Goal: Task Accomplishment & Management: Use online tool/utility

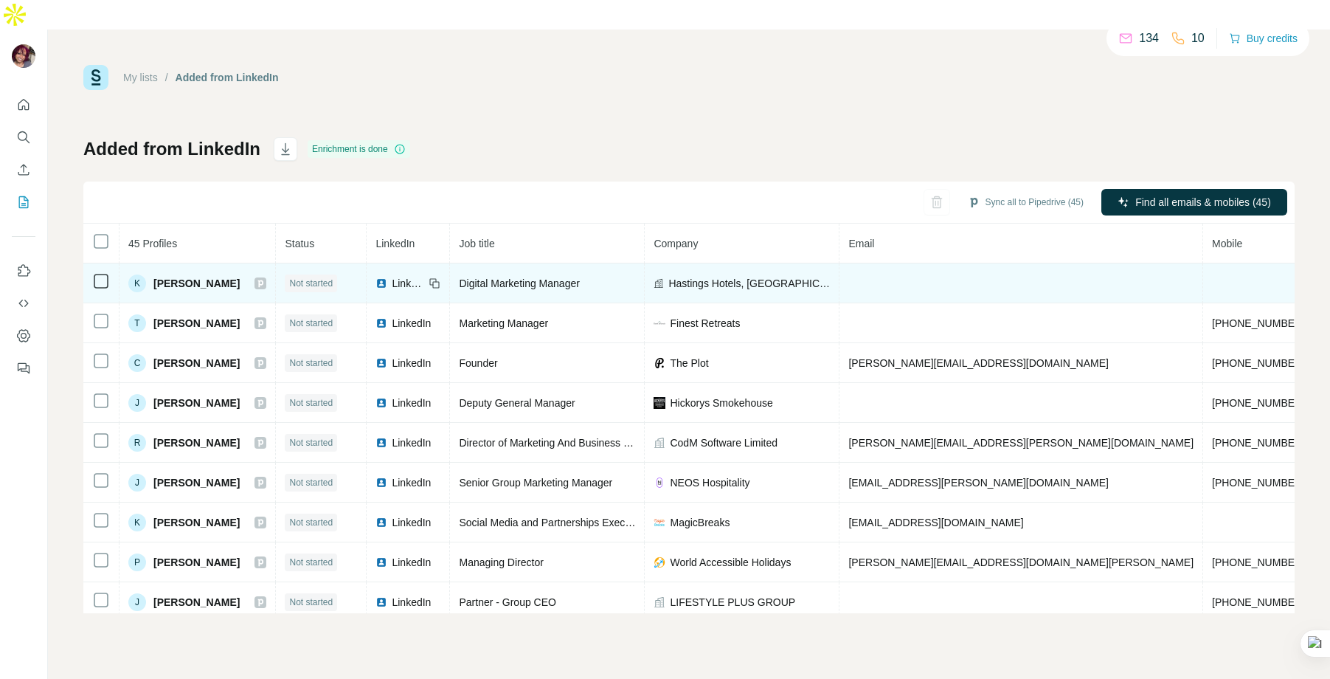
click at [177, 276] on span "[PERSON_NAME]" at bounding box center [196, 283] width 86 height 15
click at [210, 274] on div "K [PERSON_NAME]" at bounding box center [197, 283] width 138 height 18
click at [866, 263] on td at bounding box center [1022, 283] width 364 height 40
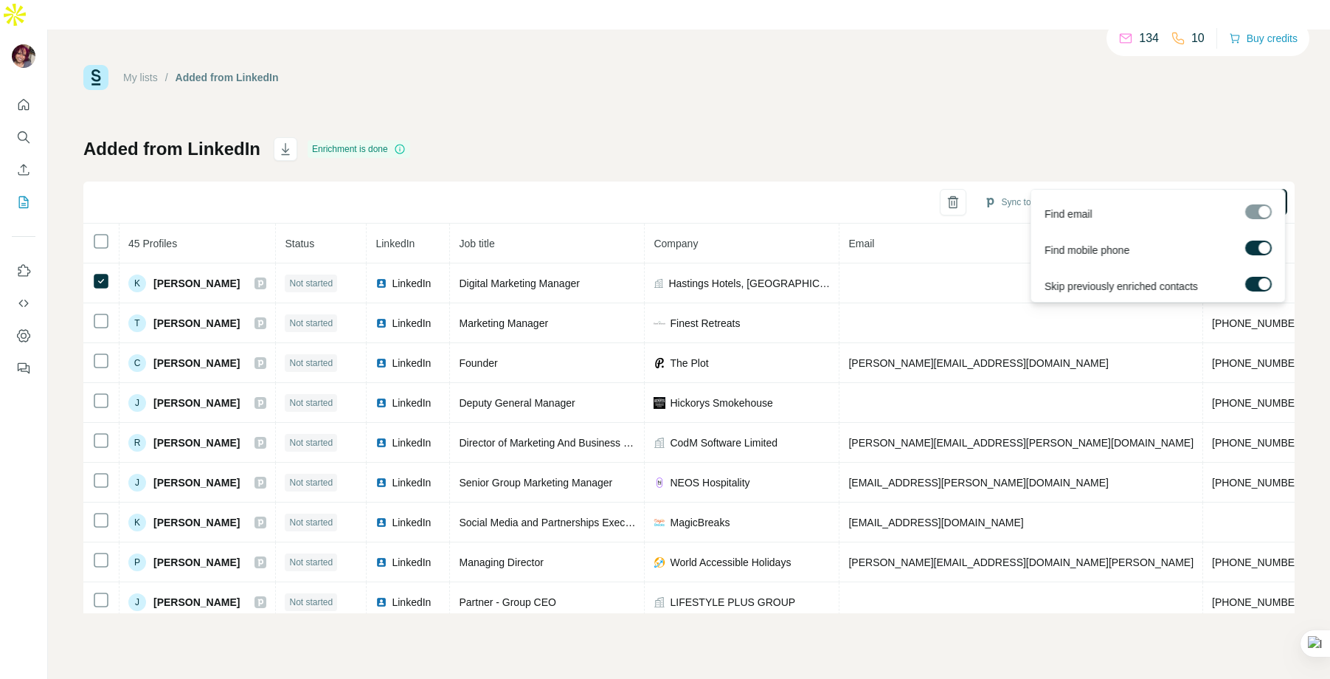
click at [1163, 195] on span "Find emails & mobiles (1)" at bounding box center [1203, 202] width 117 height 15
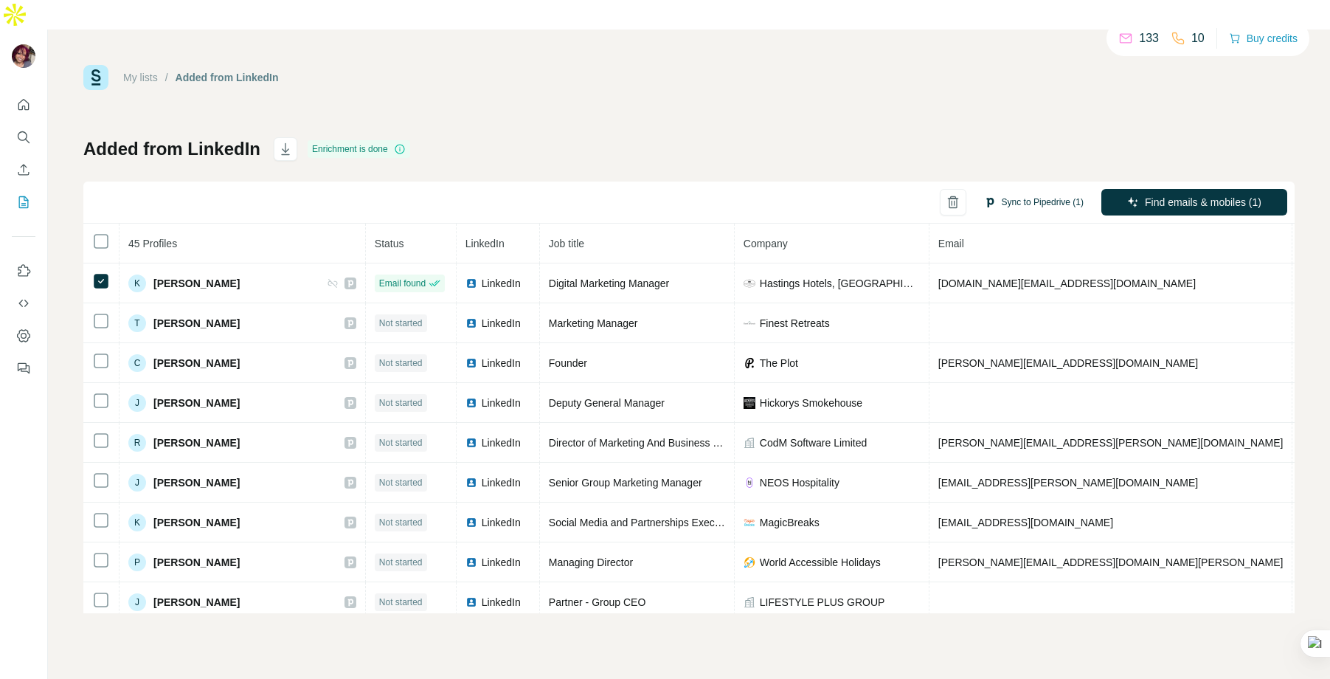
click at [1043, 191] on button "Sync to Pipedrive (1)" at bounding box center [1034, 202] width 120 height 22
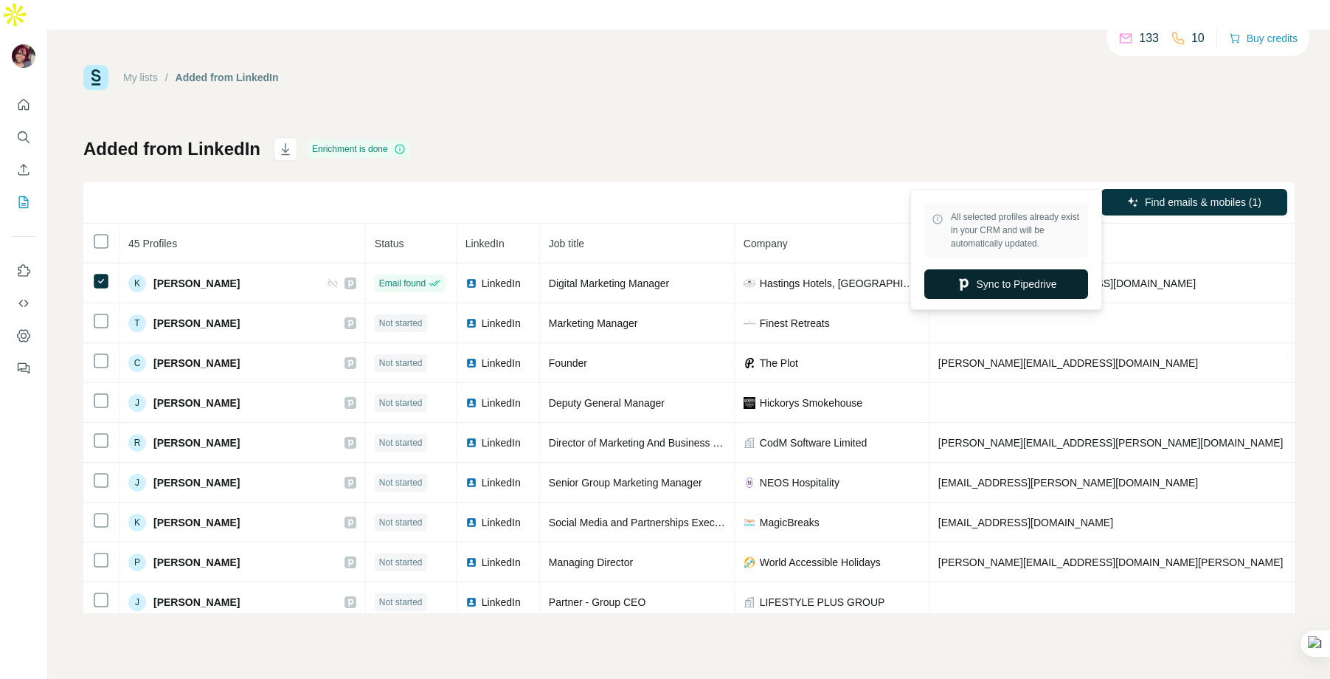
click at [983, 287] on button "Sync to Pipedrive" at bounding box center [1006, 284] width 164 height 30
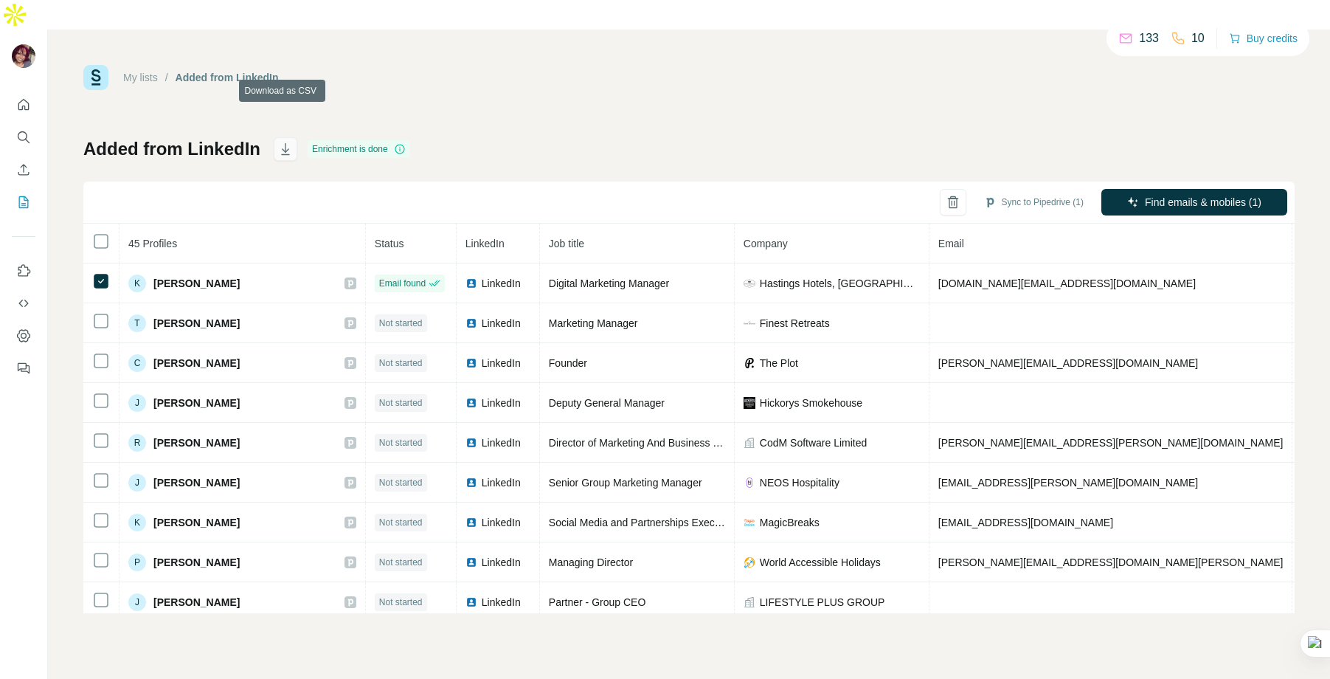
click at [281, 142] on icon "button" at bounding box center [285, 149] width 15 height 15
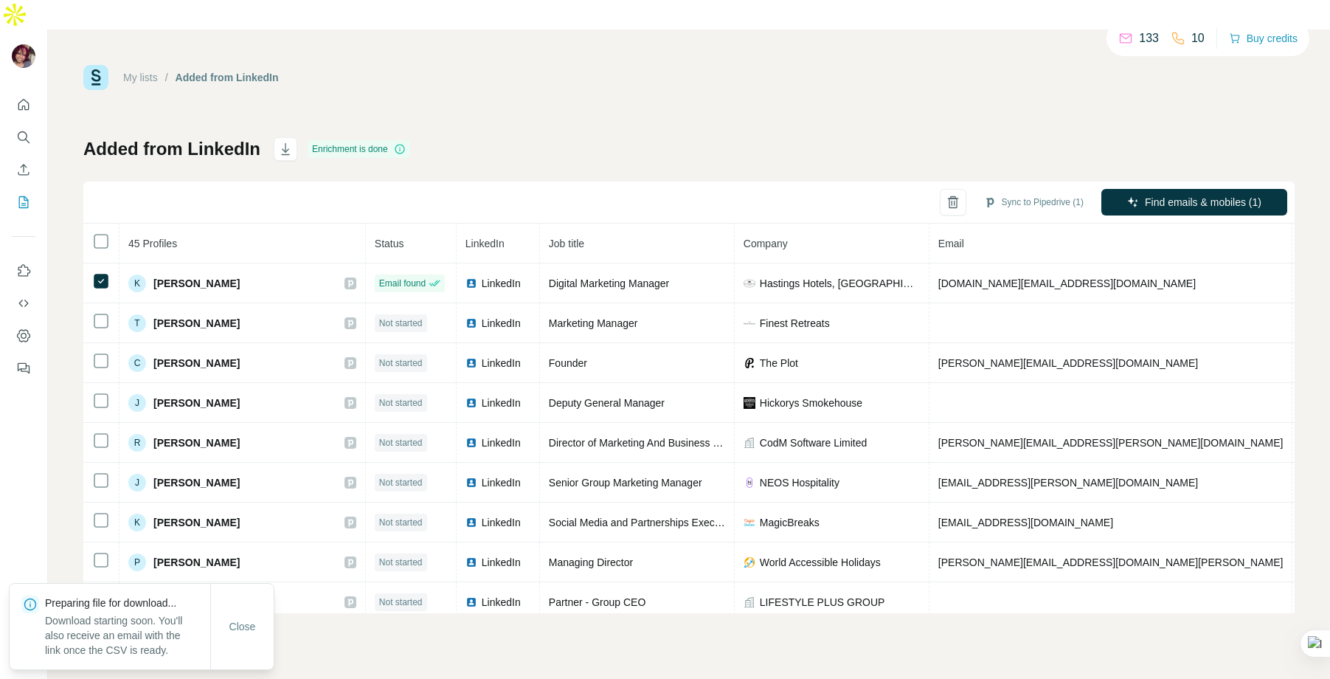
click at [485, 65] on div "My lists / Added from LinkedIn 133 10 Buy credits Added from LinkedIn Enrichmen…" at bounding box center [688, 339] width 1211 height 548
